Goal: Check status

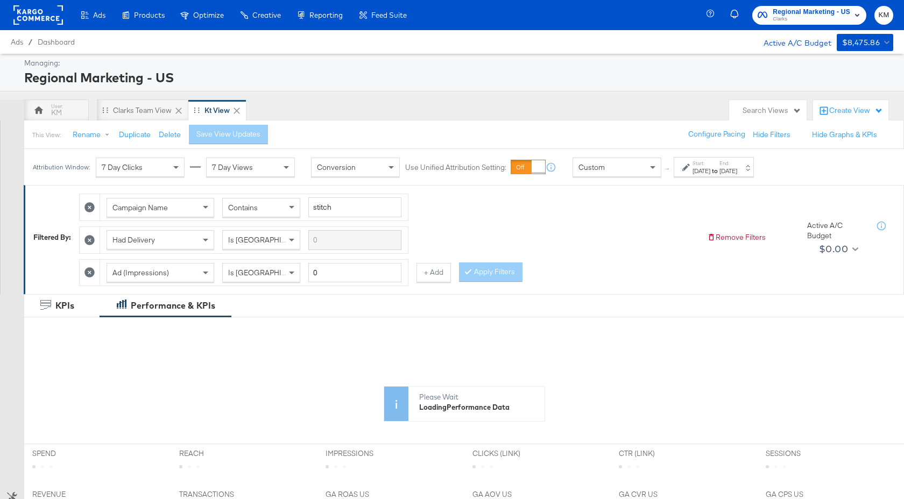
click at [709, 163] on label "Start:" at bounding box center [702, 163] width 18 height 7
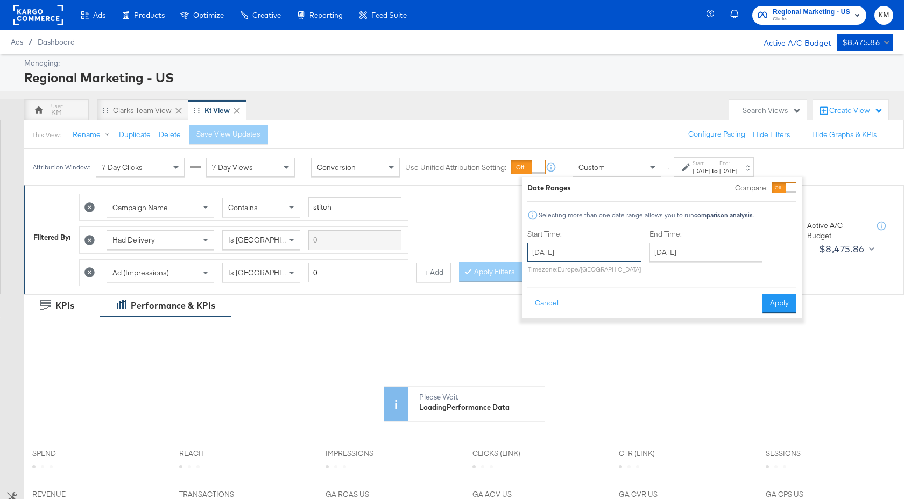
click at [605, 252] on input "[DATE]" at bounding box center [584, 252] width 114 height 19
click at [610, 274] on th "[DATE]" at bounding box center [595, 275] width 92 height 18
click at [616, 276] on th "2024" at bounding box center [594, 275] width 107 height 18
click at [611, 318] on td "2025" at bounding box center [611, 325] width 32 height 27
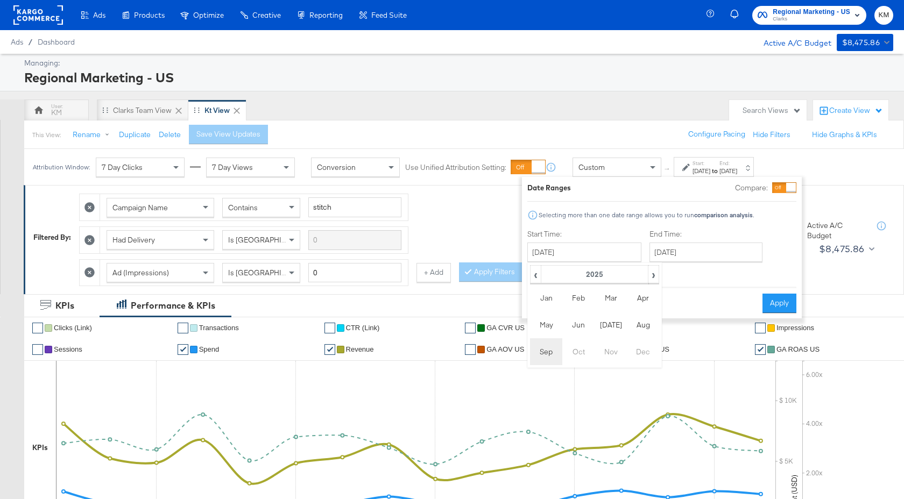
click at [546, 349] on td "Sep" at bounding box center [546, 351] width 32 height 27
click at [542, 353] on td "21" at bounding box center [540, 351] width 18 height 15
type input "[DATE]"
click at [778, 300] on button "Apply" at bounding box center [779, 303] width 34 height 19
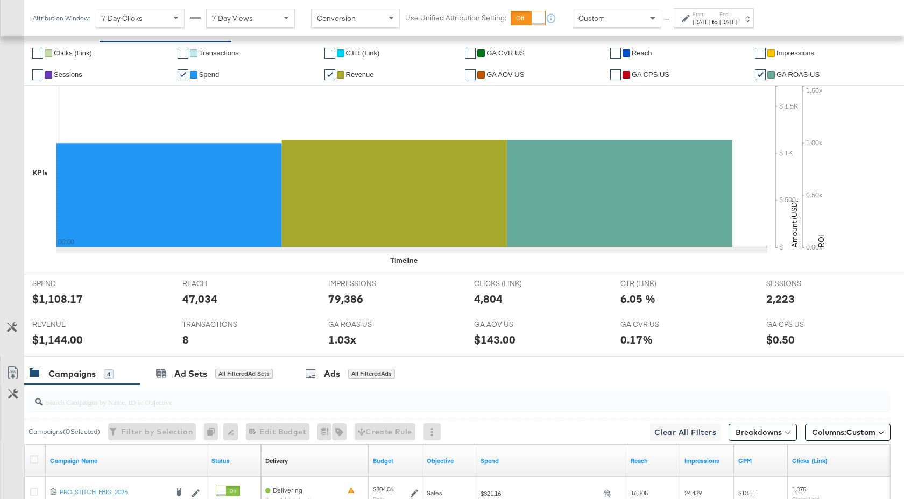
scroll to position [467, 0]
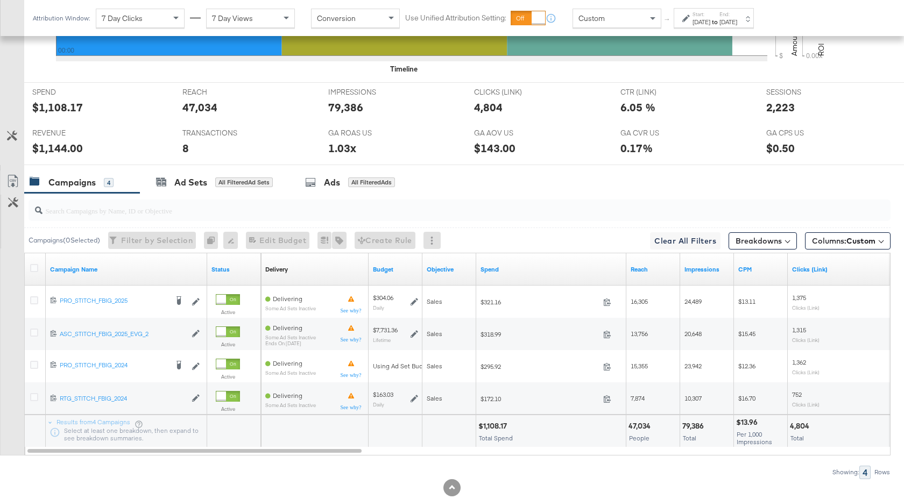
click at [710, 19] on div "[DATE]" at bounding box center [702, 22] width 18 height 9
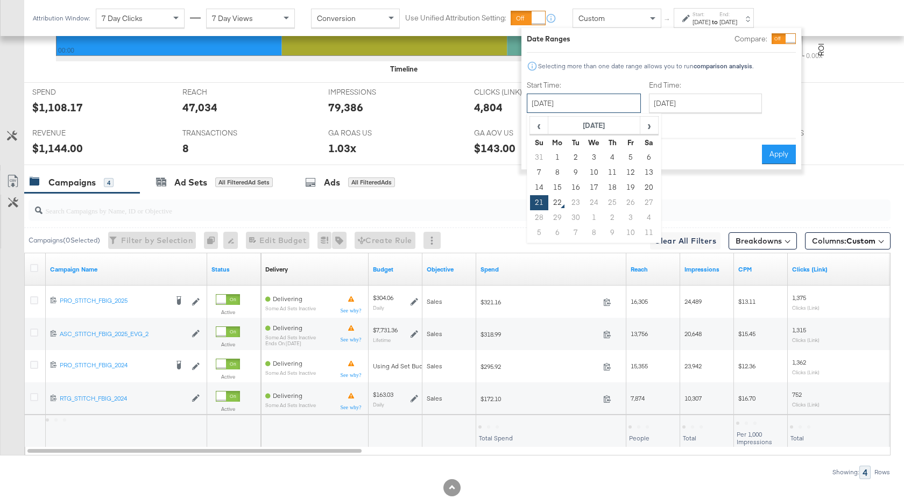
click at [619, 98] on input "[DATE]" at bounding box center [584, 103] width 114 height 19
click at [630, 188] on td "19" at bounding box center [631, 187] width 18 height 15
type input "[DATE]"
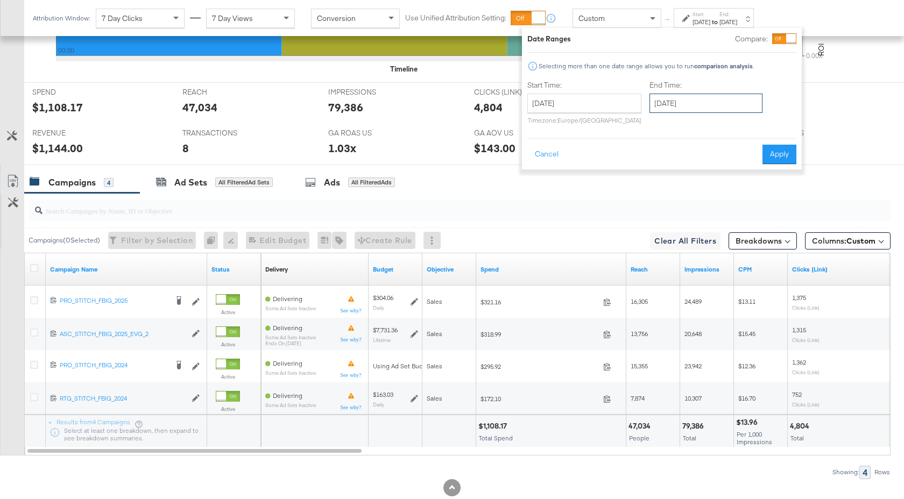
click at [721, 109] on input "[DATE]" at bounding box center [706, 103] width 113 height 19
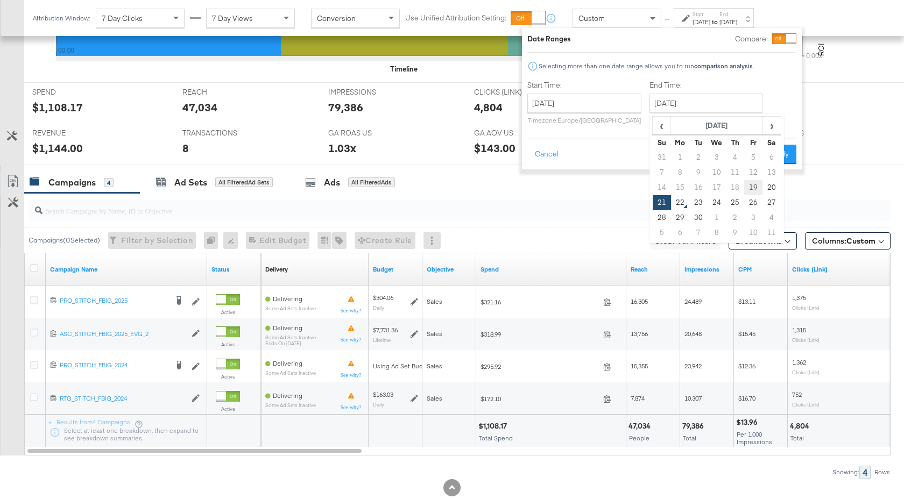
click at [751, 185] on td "19" at bounding box center [753, 187] width 18 height 15
type input "[DATE]"
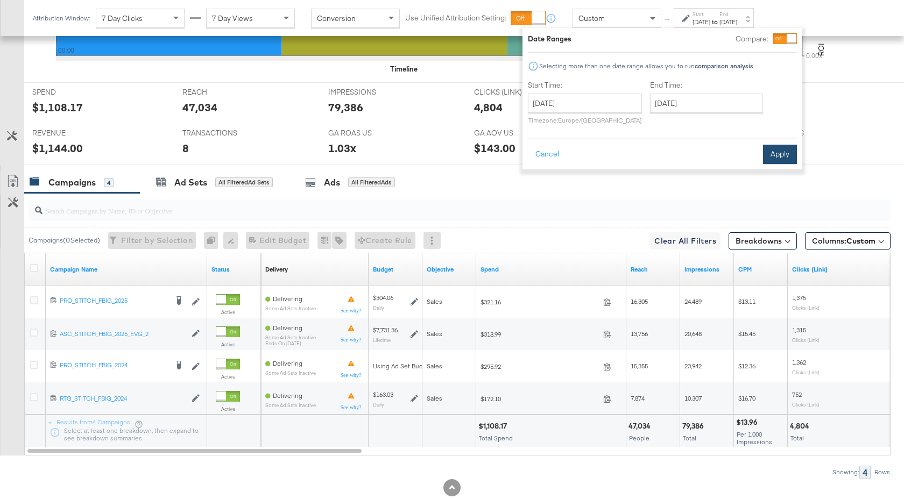
click at [779, 153] on button "Apply" at bounding box center [780, 154] width 34 height 19
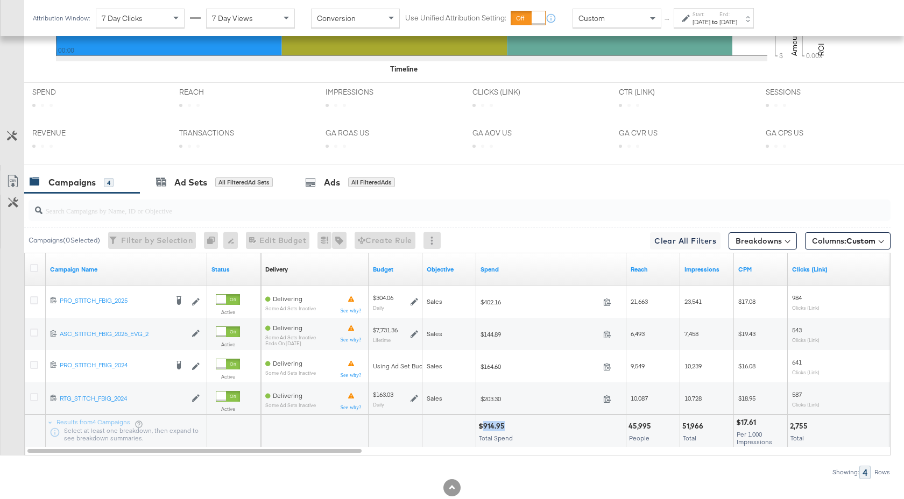
drag, startPoint x: 504, startPoint y: 426, endPoint x: 484, endPoint y: 429, distance: 20.1
click at [484, 429] on div "$914.95" at bounding box center [493, 426] width 30 height 10
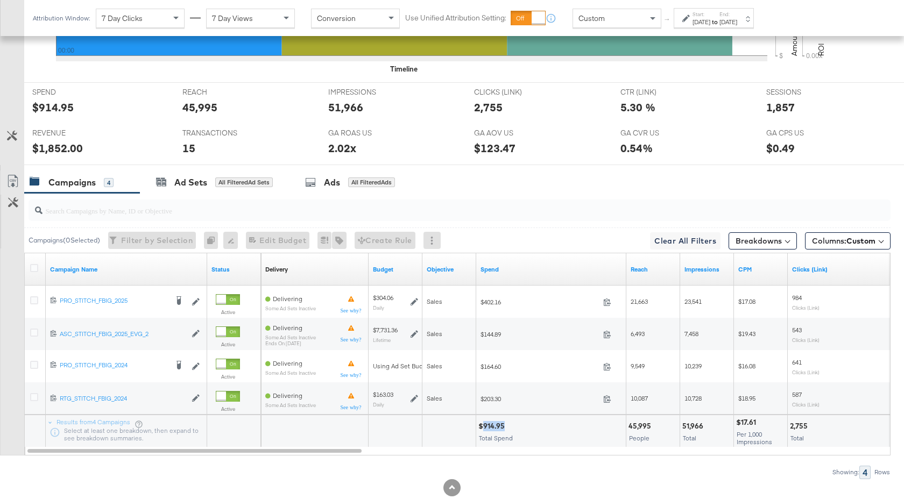
copy div "914.95"
drag, startPoint x: 703, startPoint y: 428, endPoint x: 683, endPoint y: 428, distance: 19.4
click at [683, 428] on div "51,966" at bounding box center [694, 426] width 24 height 10
copy div "51,966"
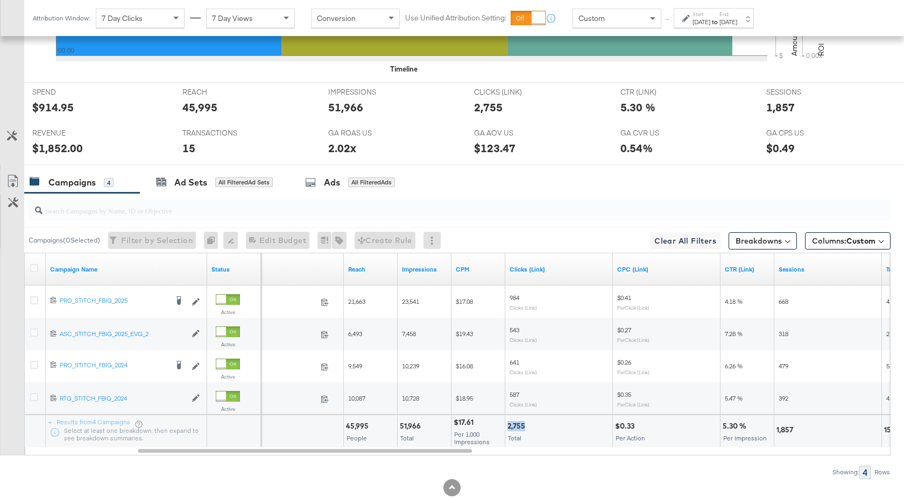
drag, startPoint x: 524, startPoint y: 427, endPoint x: 506, endPoint y: 427, distance: 17.8
click at [506, 427] on div "2,755 Total" at bounding box center [558, 431] width 107 height 32
copy div "2,755"
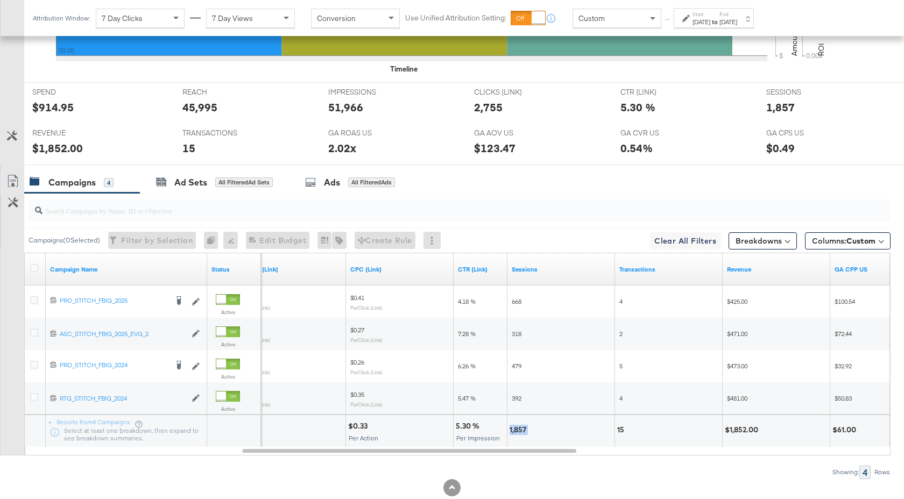
drag, startPoint x: 528, startPoint y: 432, endPoint x: 511, endPoint y: 432, distance: 17.8
click at [511, 432] on div "1,857" at bounding box center [520, 430] width 20 height 10
copy div "1,857"
drag, startPoint x: 757, startPoint y: 431, endPoint x: 729, endPoint y: 432, distance: 28.5
click at [729, 432] on div "$1,852.00" at bounding box center [743, 430] width 37 height 10
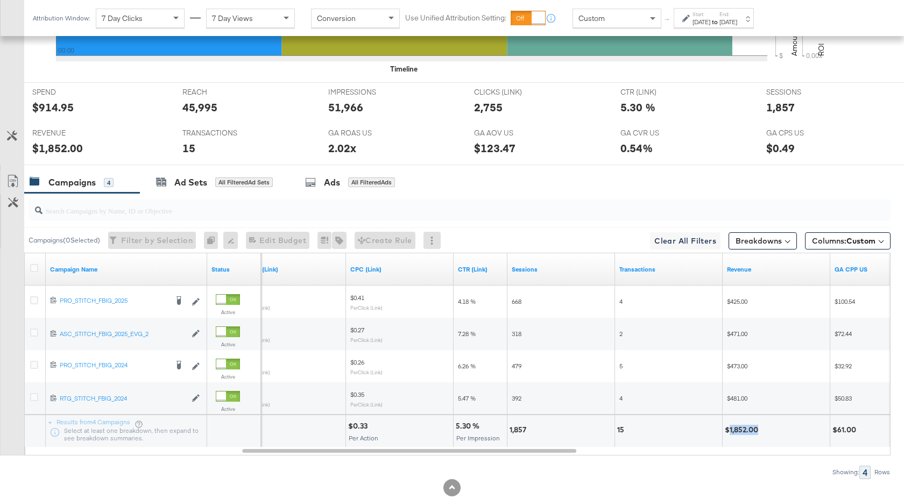
copy div "1,852.00"
click at [737, 19] on div "[DATE]" at bounding box center [728, 22] width 18 height 9
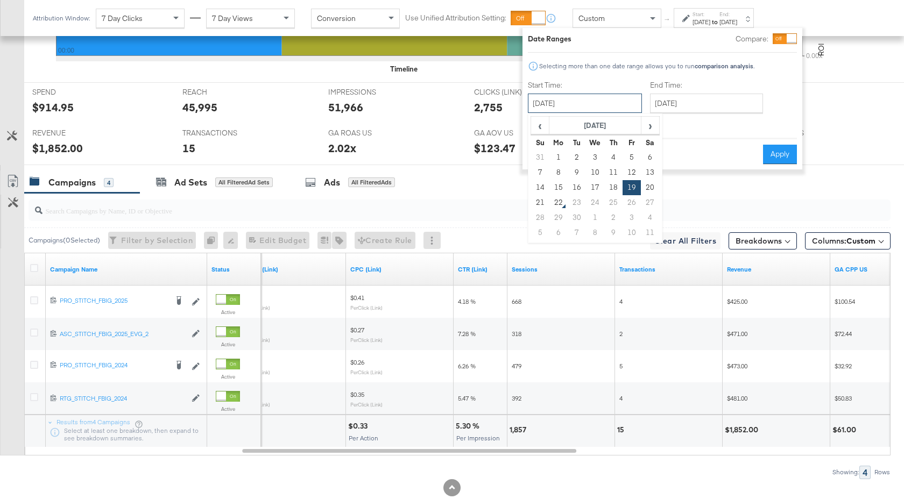
click at [612, 107] on input "[DATE]" at bounding box center [585, 103] width 114 height 19
click at [652, 190] on td "20" at bounding box center [650, 187] width 18 height 15
type input "[DATE]"
click at [785, 154] on button "Apply" at bounding box center [780, 154] width 34 height 19
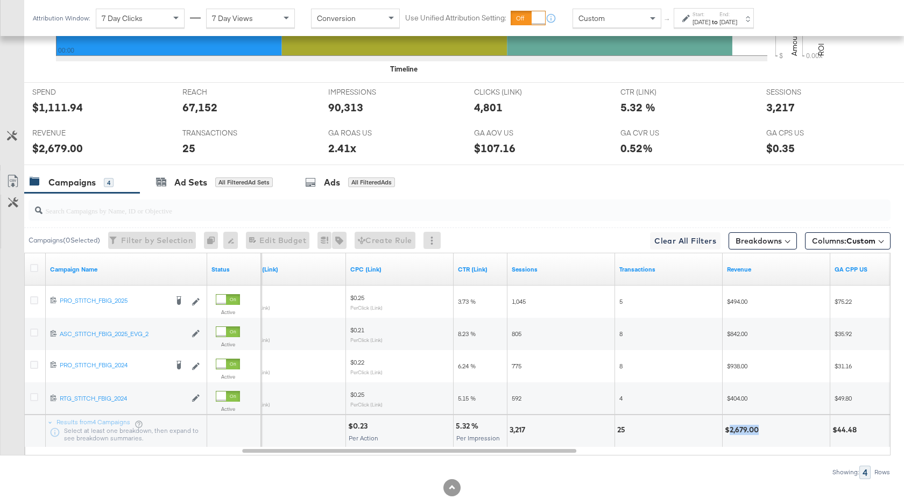
drag, startPoint x: 759, startPoint y: 431, endPoint x: 730, endPoint y: 433, distance: 29.6
click at [730, 433] on div "$2,679.00" at bounding box center [743, 430] width 37 height 10
copy div "2,679.00"
drag, startPoint x: 526, startPoint y: 431, endPoint x: 509, endPoint y: 431, distance: 17.2
click at [510, 431] on div "3,217" at bounding box center [519, 430] width 19 height 10
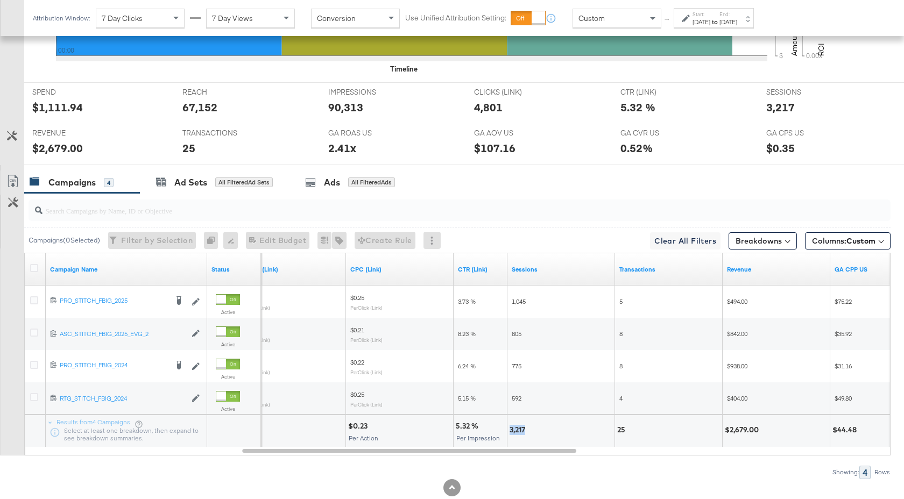
copy div "3,217"
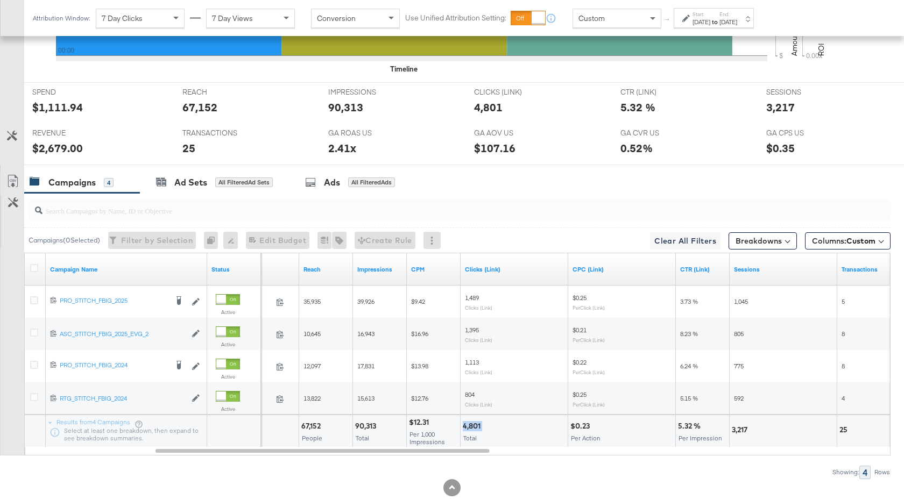
drag, startPoint x: 483, startPoint y: 426, endPoint x: 463, endPoint y: 426, distance: 19.4
click at [463, 426] on div "4,801" at bounding box center [473, 426] width 21 height 10
copy div "4,801"
drag, startPoint x: 378, startPoint y: 429, endPoint x: 356, endPoint y: 428, distance: 21.6
click at [356, 428] on div "90,313" at bounding box center [367, 426] width 24 height 10
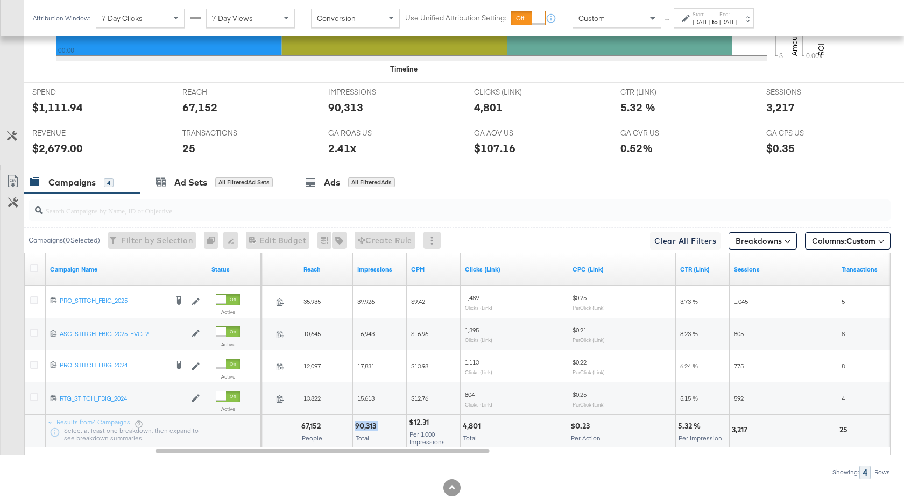
copy div "90,313"
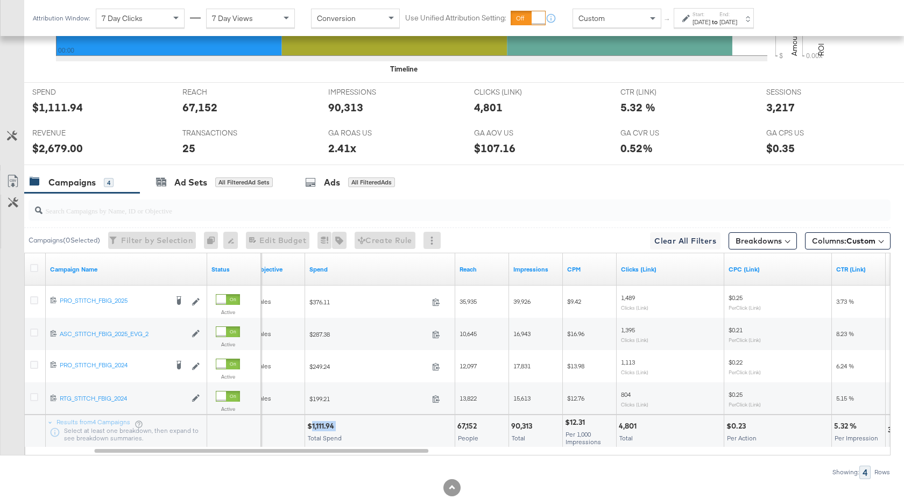
drag, startPoint x: 336, startPoint y: 427, endPoint x: 311, endPoint y: 428, distance: 25.3
click at [311, 428] on div "$1,111.94" at bounding box center [322, 426] width 30 height 10
copy div "1,111.94"
click at [719, 20] on strong "to" at bounding box center [714, 22] width 9 height 8
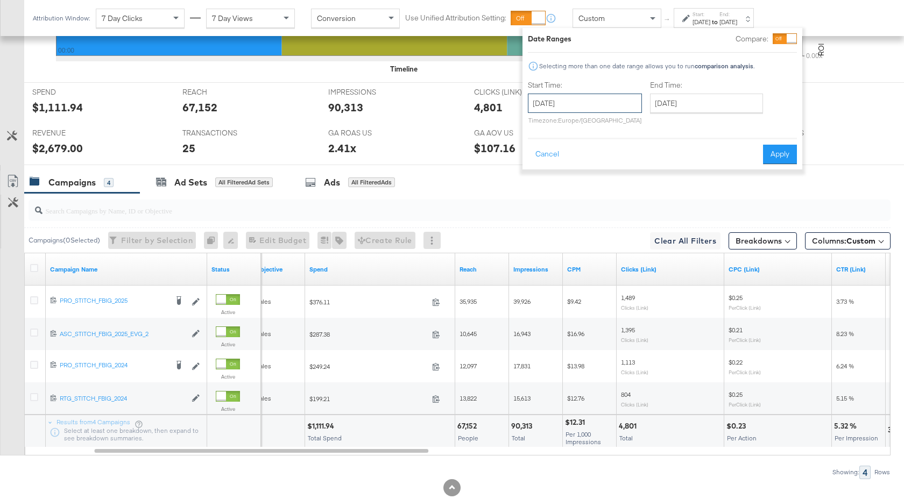
click at [610, 97] on input "[DATE]" at bounding box center [585, 103] width 114 height 19
click at [552, 187] on td "15" at bounding box center [558, 187] width 18 height 15
type input "[DATE]"
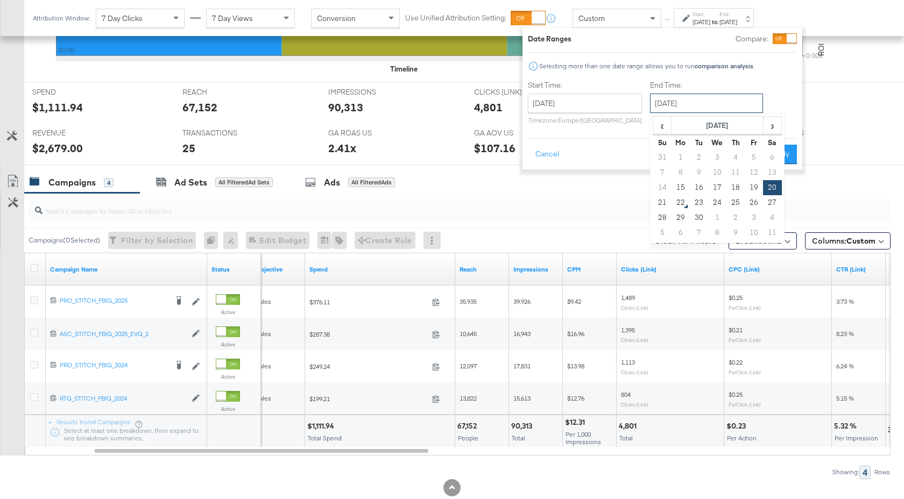
click at [699, 109] on input "[DATE]" at bounding box center [706, 103] width 113 height 19
click at [680, 195] on td "22" at bounding box center [681, 202] width 18 height 15
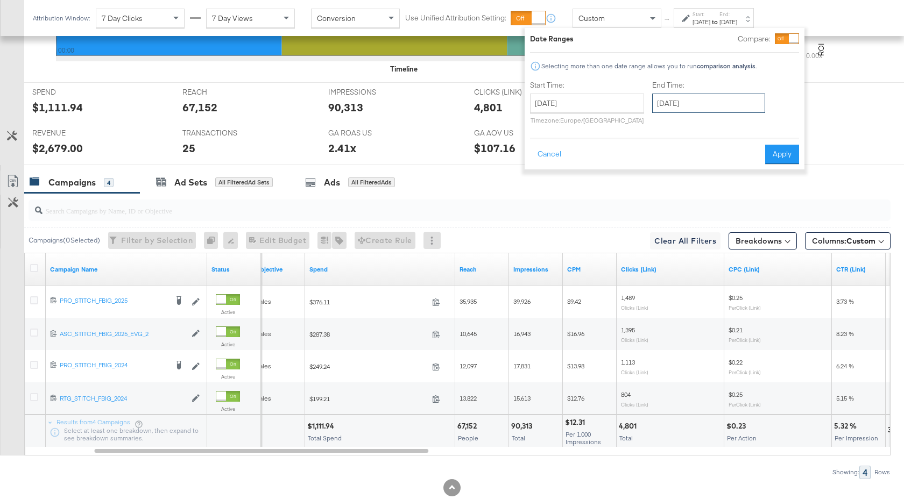
click at [699, 102] on input "[DATE]" at bounding box center [708, 103] width 113 height 19
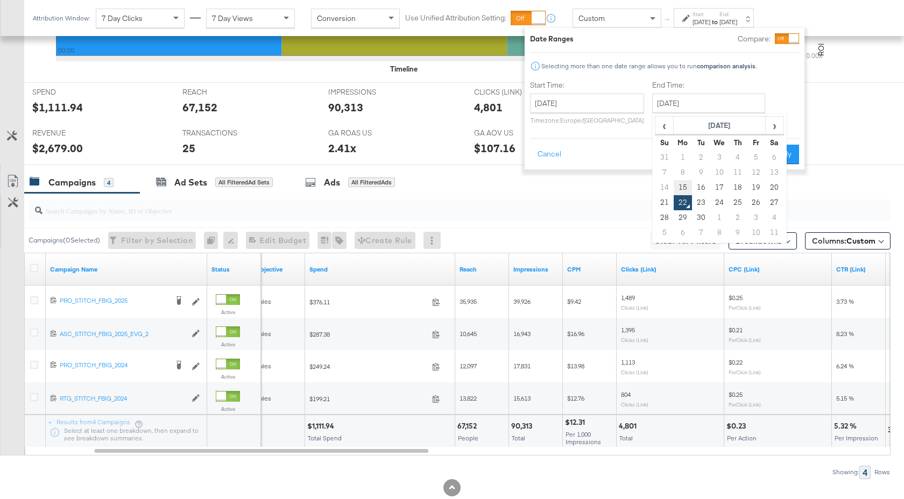
click at [687, 189] on td "15" at bounding box center [683, 187] width 18 height 15
type input "[DATE]"
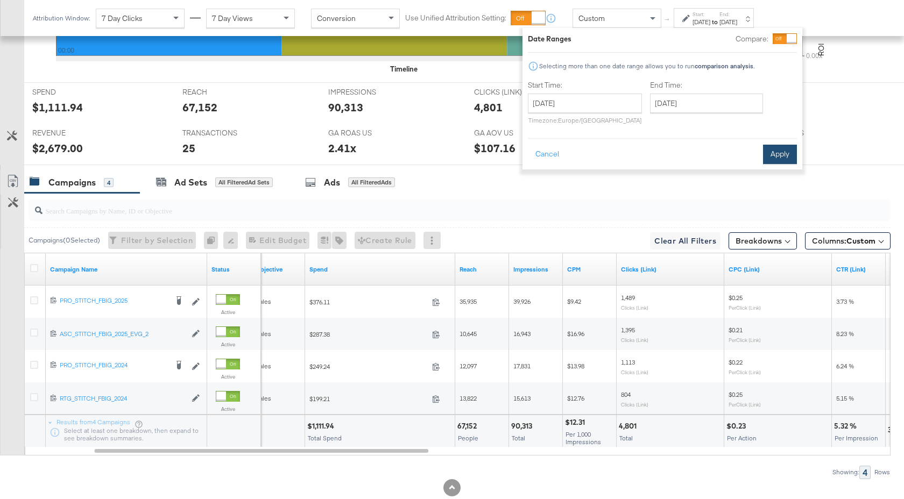
click at [782, 154] on button "Apply" at bounding box center [780, 154] width 34 height 19
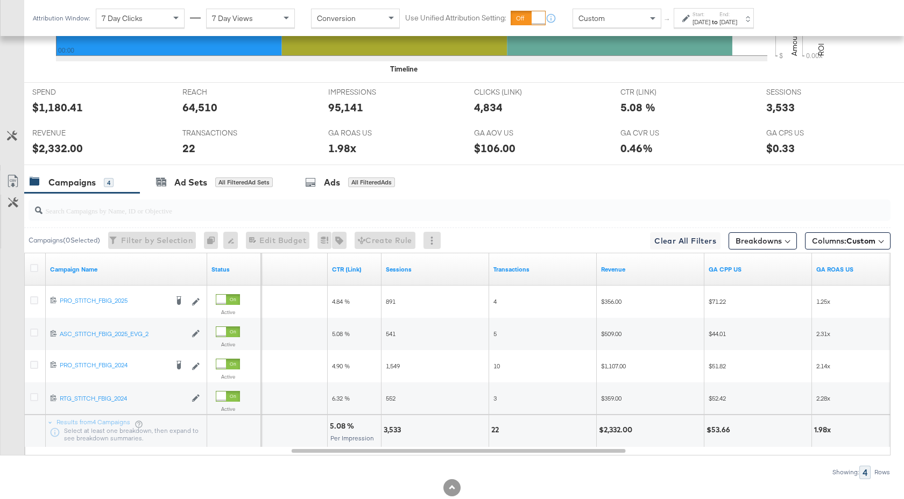
click at [719, 21] on strong "to" at bounding box center [714, 22] width 9 height 8
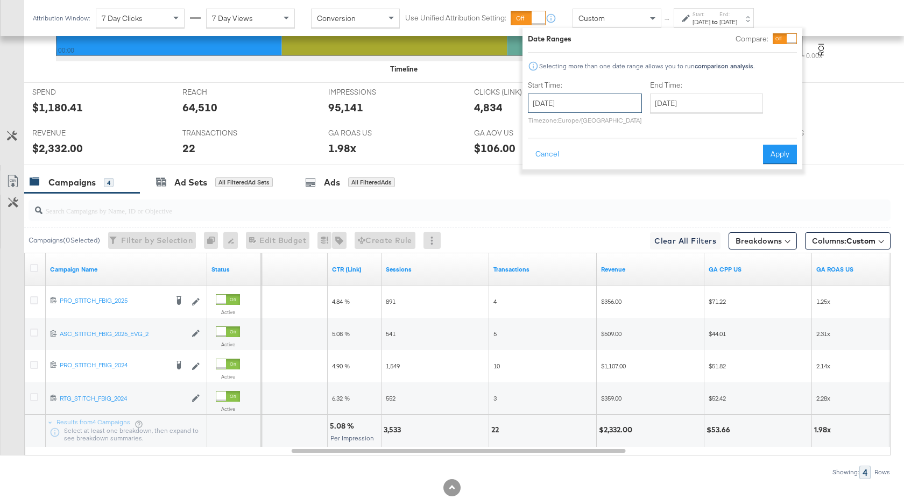
click at [616, 102] on input "[DATE]" at bounding box center [585, 103] width 114 height 19
click at [615, 186] on td "18" at bounding box center [613, 187] width 18 height 15
type input "[DATE]"
click at [707, 108] on input "[DATE]" at bounding box center [706, 103] width 113 height 19
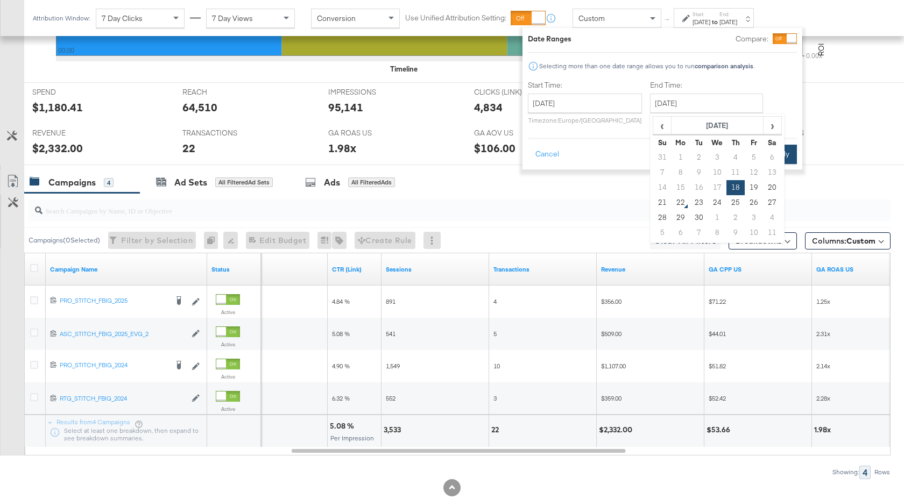
click at [790, 153] on button "Apply" at bounding box center [780, 154] width 34 height 19
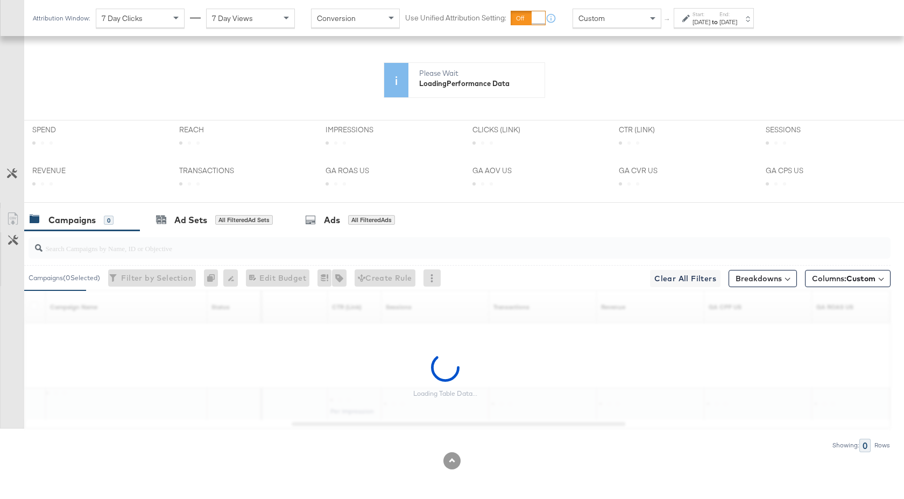
scroll to position [429, 0]
